Goal: Information Seeking & Learning: Learn about a topic

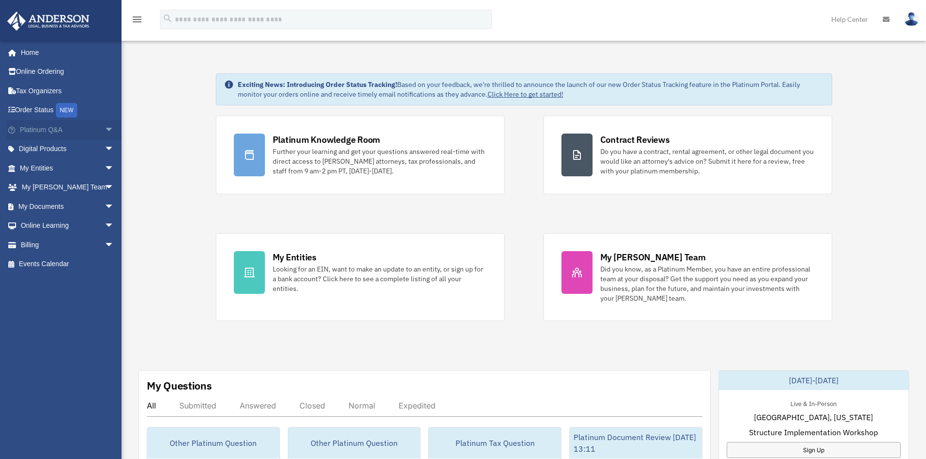
click at [105, 130] on span "arrow_drop_down" at bounding box center [114, 130] width 19 height 20
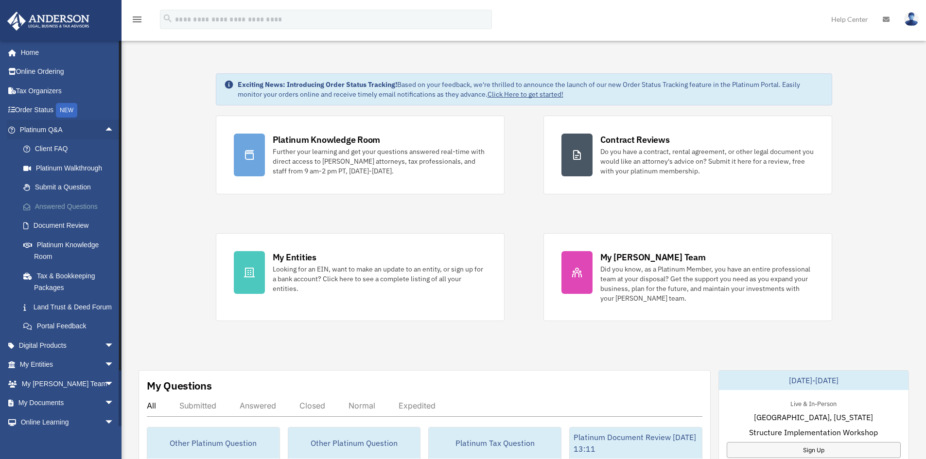
click at [78, 211] on link "Answered Questions" at bounding box center [71, 206] width 115 height 19
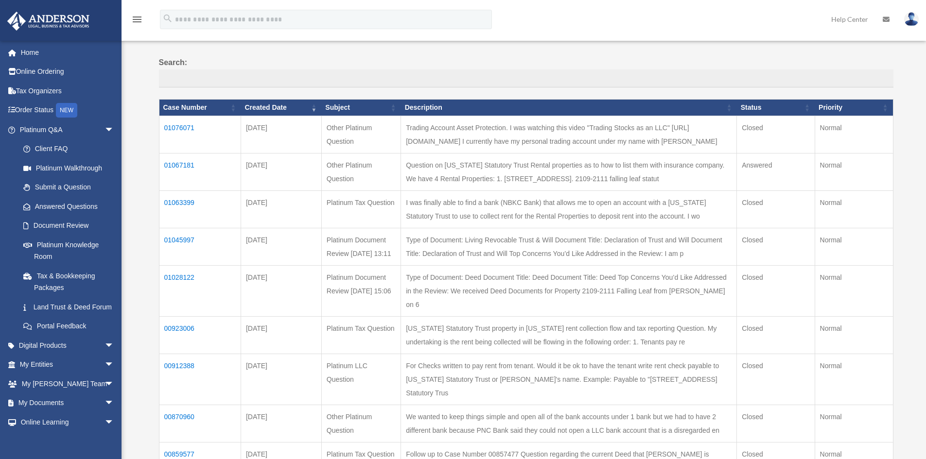
scroll to position [49, 0]
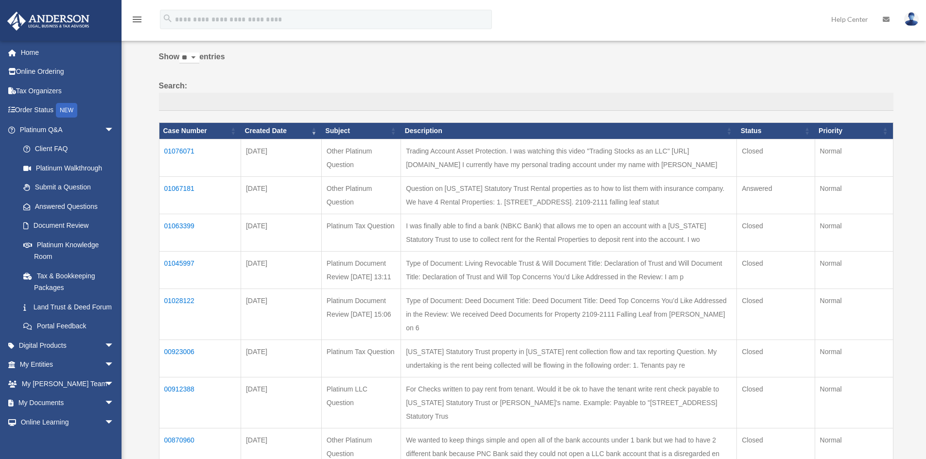
click at [177, 207] on td "01067181" at bounding box center [200, 194] width 82 height 37
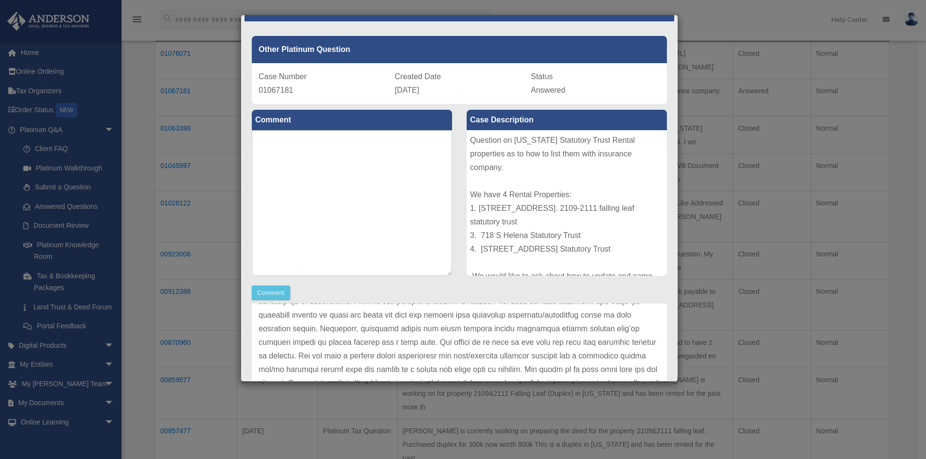
scroll to position [0, 0]
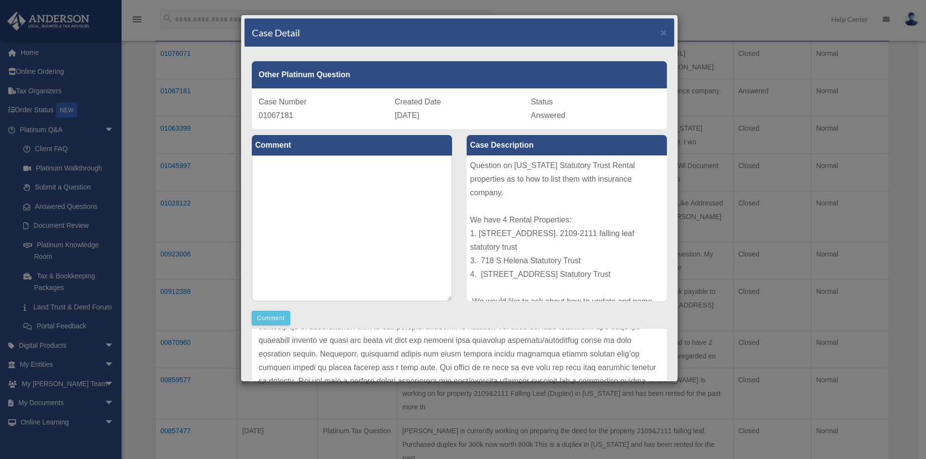
click at [651, 29] on div "Case Detail ×" at bounding box center [459, 32] width 430 height 29
click at [661, 30] on span "×" at bounding box center [664, 32] width 6 height 11
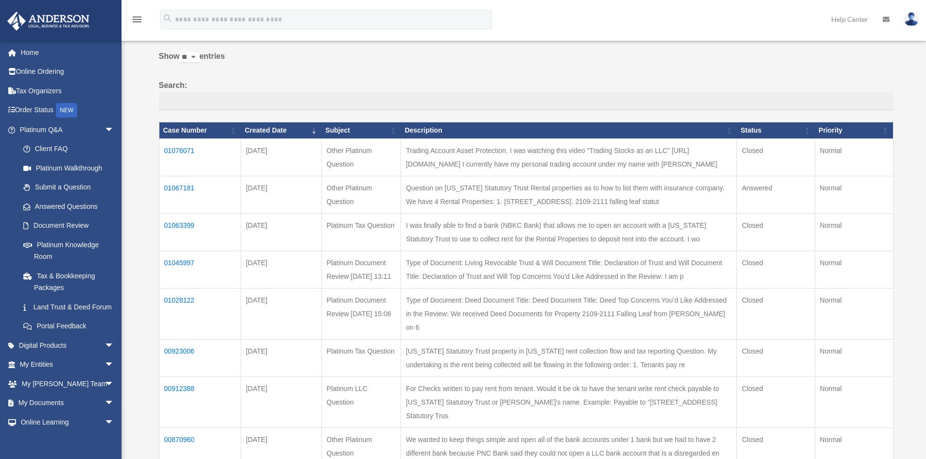
scroll to position [49, 0]
click at [193, 150] on td "01076071" at bounding box center [200, 157] width 82 height 37
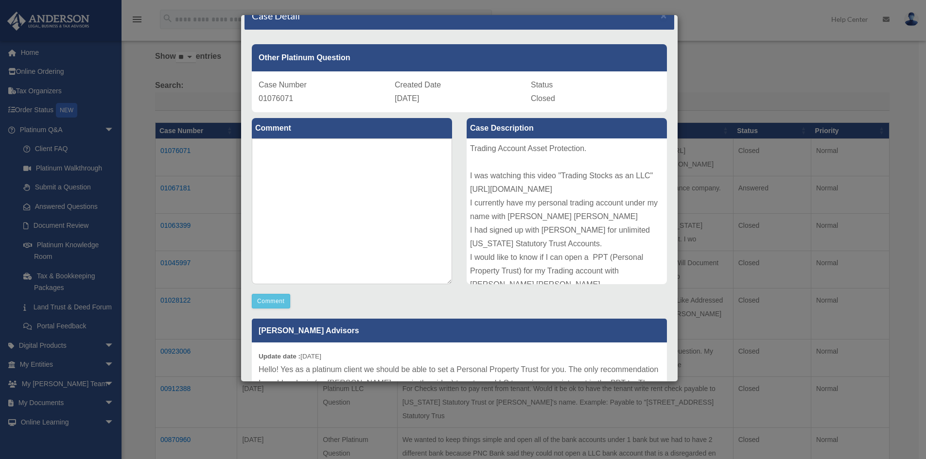
scroll to position [0, 0]
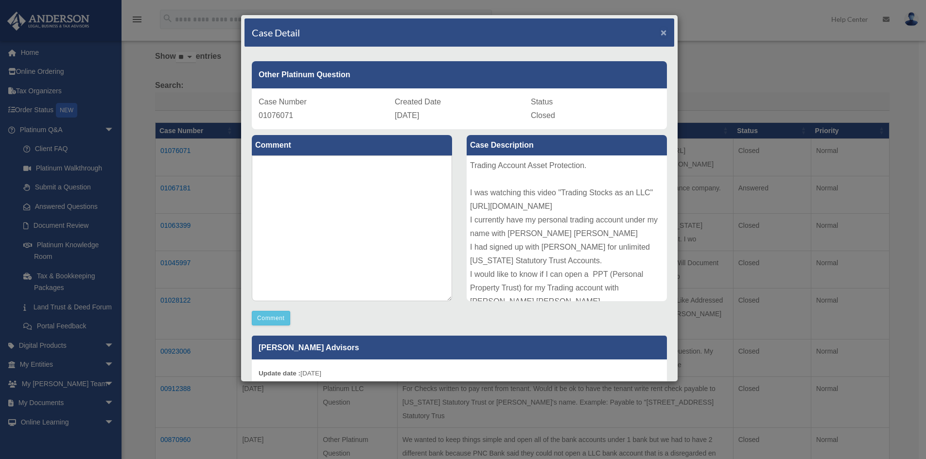
click at [661, 30] on span "×" at bounding box center [664, 32] width 6 height 11
